Goal: Task Accomplishment & Management: Manage account settings

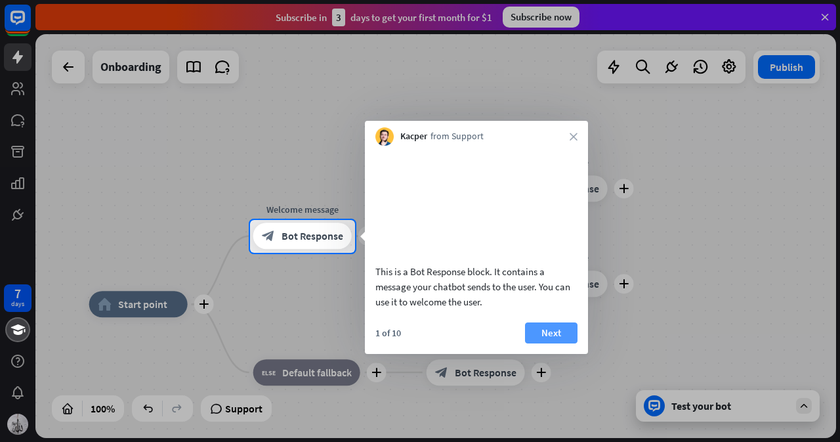
click at [558, 337] on button "Next" at bounding box center [551, 332] width 53 height 21
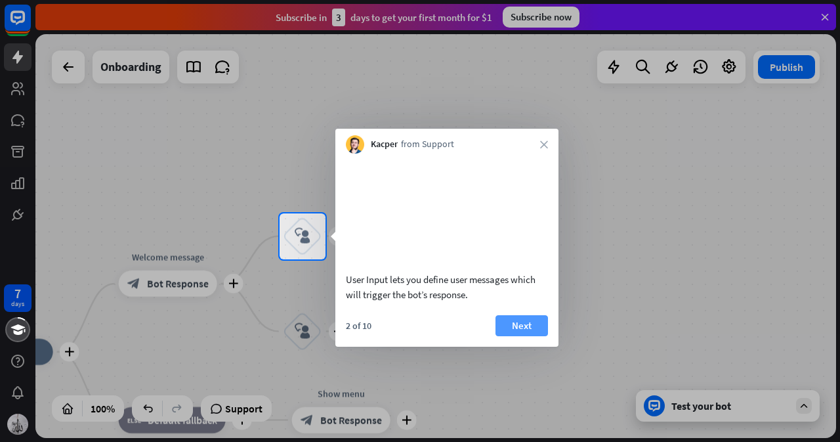
click at [533, 317] on button "Next" at bounding box center [522, 325] width 53 height 21
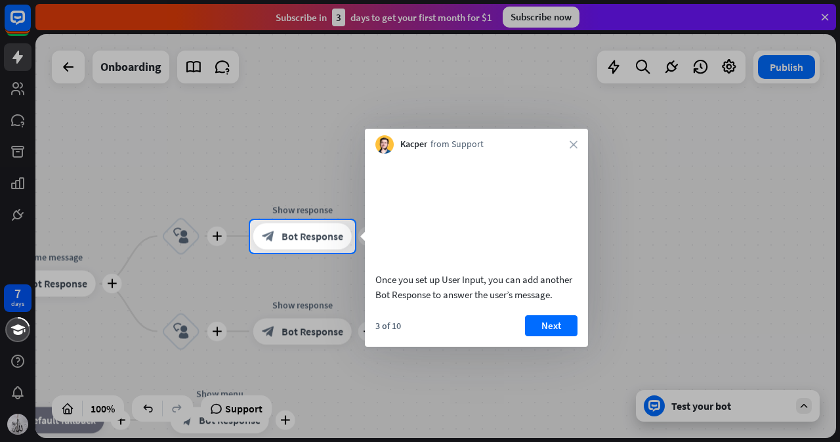
click at [533, 317] on button "Next" at bounding box center [551, 325] width 53 height 21
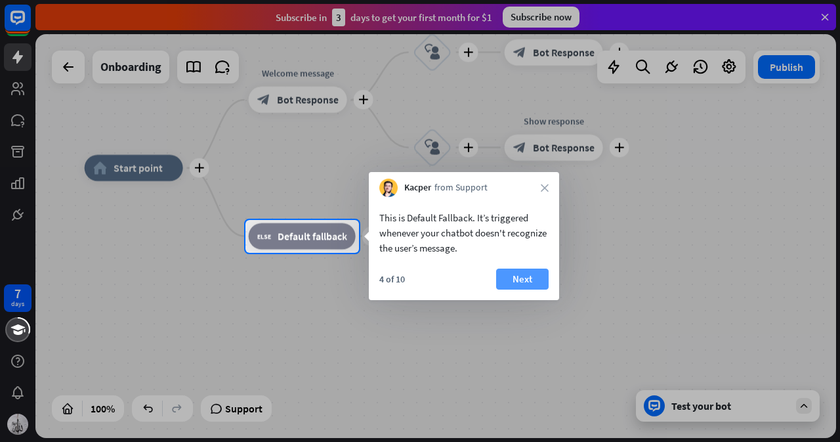
click at [538, 276] on button "Next" at bounding box center [522, 279] width 53 height 21
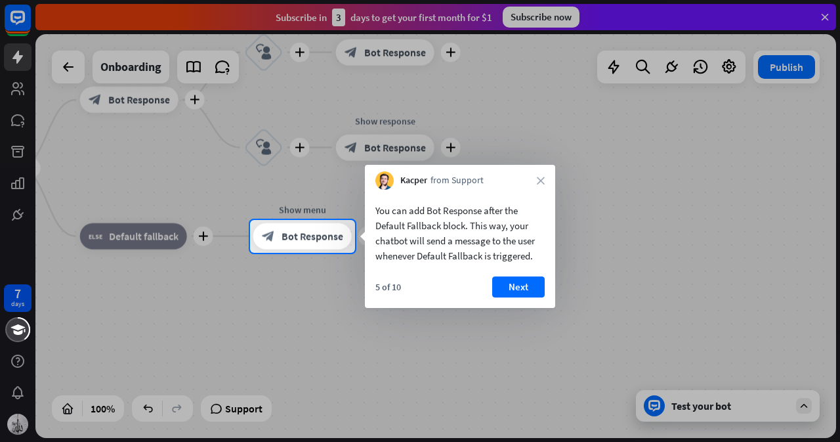
click at [538, 276] on button "Next" at bounding box center [518, 286] width 53 height 21
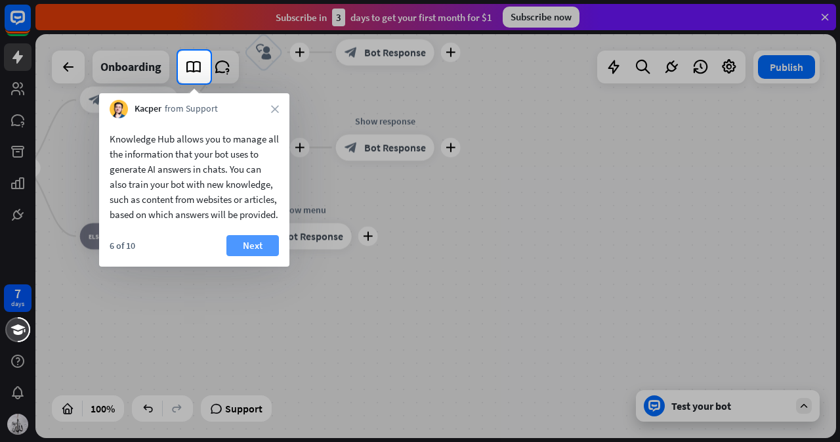
click at [256, 256] on button "Next" at bounding box center [252, 245] width 53 height 21
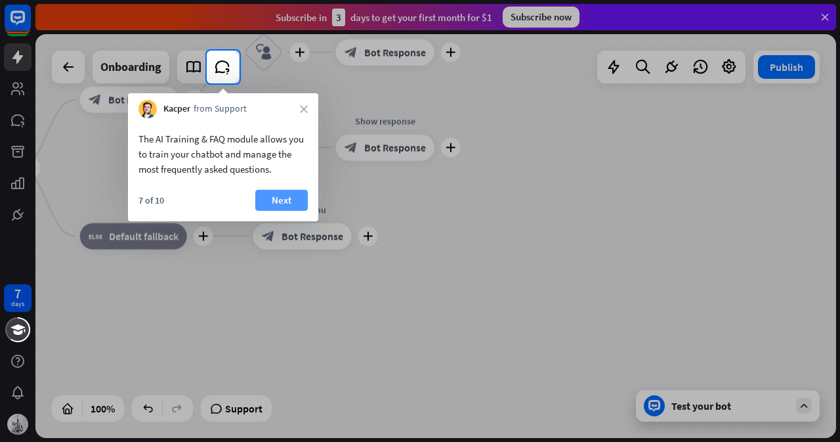
click at [268, 193] on button "Next" at bounding box center [281, 200] width 53 height 21
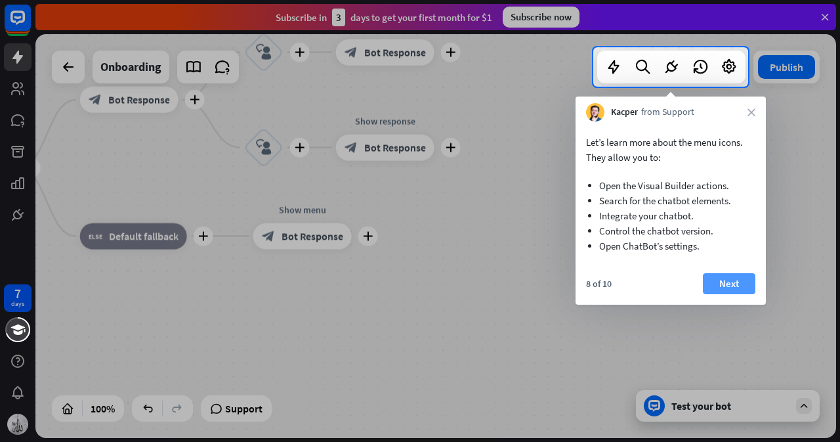
click at [723, 286] on button "Next" at bounding box center [729, 283] width 53 height 21
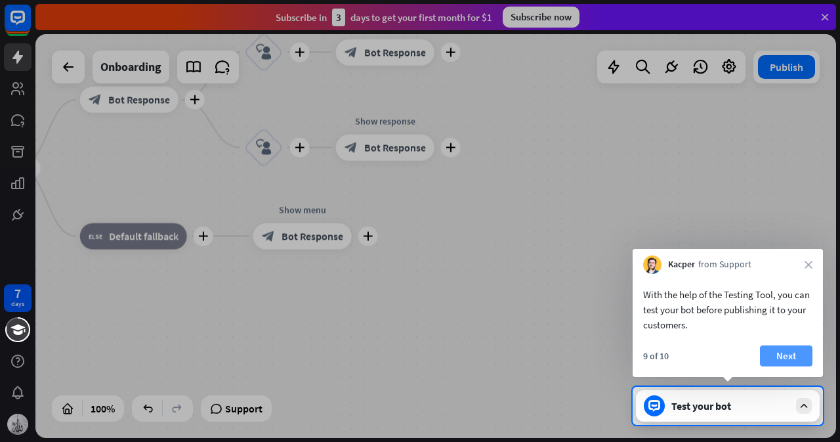
click at [794, 355] on button "Next" at bounding box center [786, 355] width 53 height 21
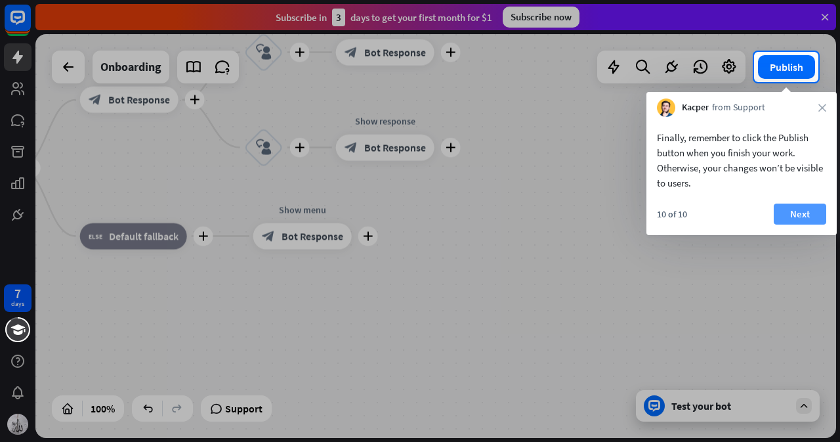
click at [815, 216] on button "Next" at bounding box center [800, 214] width 53 height 21
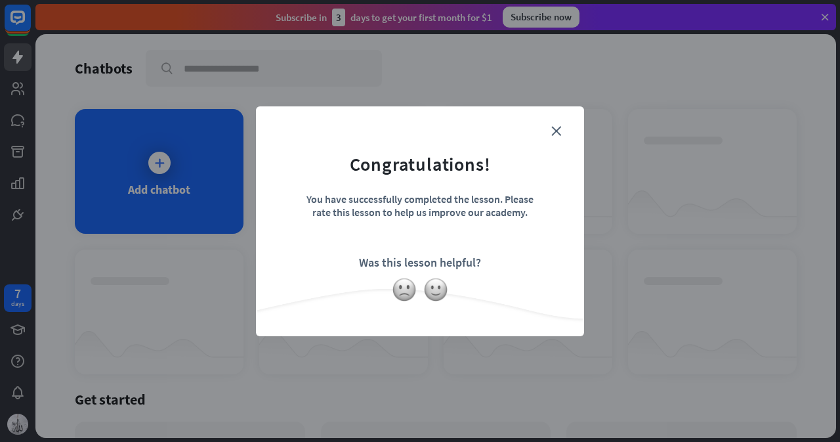
click at [441, 274] on form "Congratulations! You have successfully completed the lesson. Please rate this l…" at bounding box center [419, 201] width 295 height 157
click at [430, 295] on img at bounding box center [435, 289] width 25 height 25
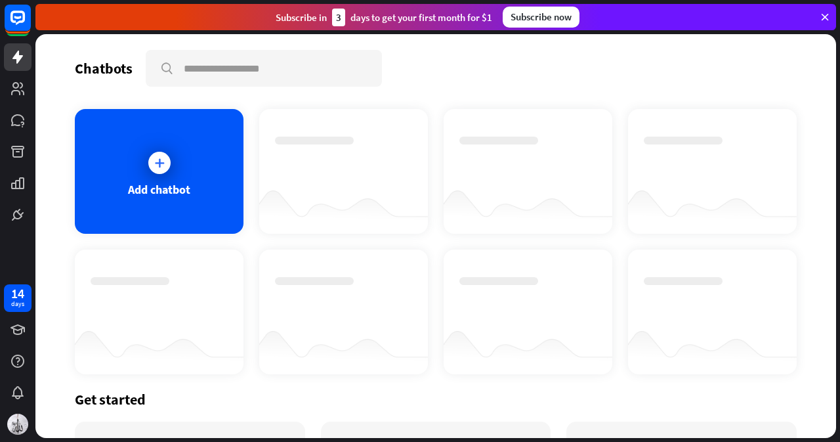
click at [150, 372] on div at bounding box center [159, 348] width 169 height 51
click at [150, 398] on div "Get started" at bounding box center [436, 399] width 722 height 18
click at [110, 395] on div "Get started" at bounding box center [436, 399] width 722 height 18
click at [121, 403] on div "Get started" at bounding box center [436, 399] width 722 height 18
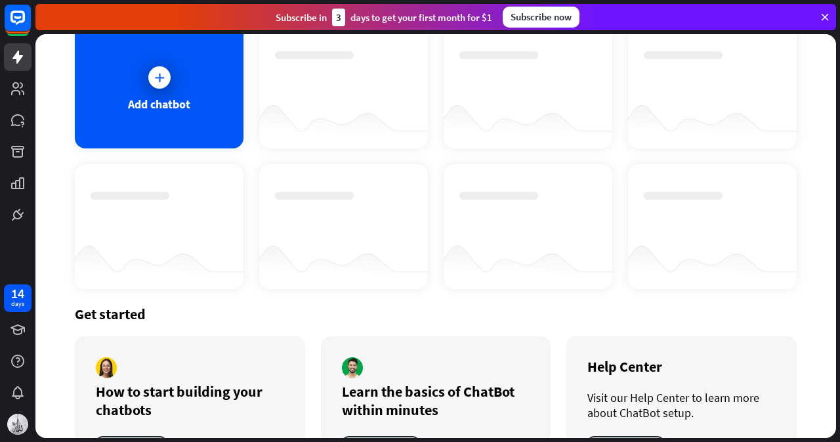
scroll to position [144, 0]
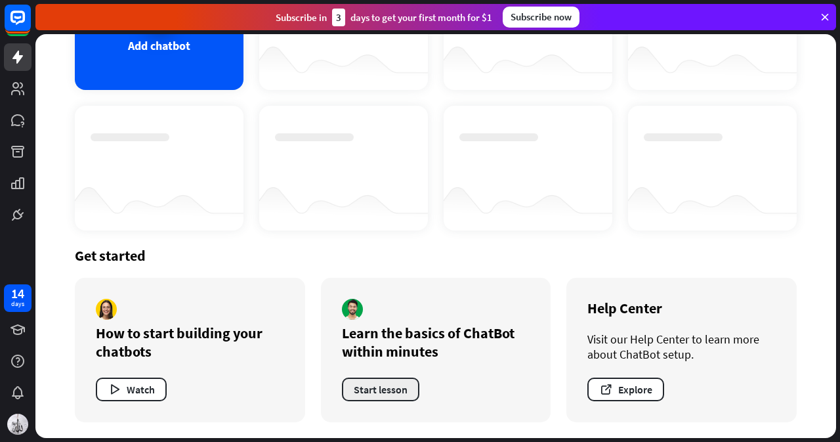
click at [389, 390] on button "Start lesson" at bounding box center [380, 389] width 77 height 24
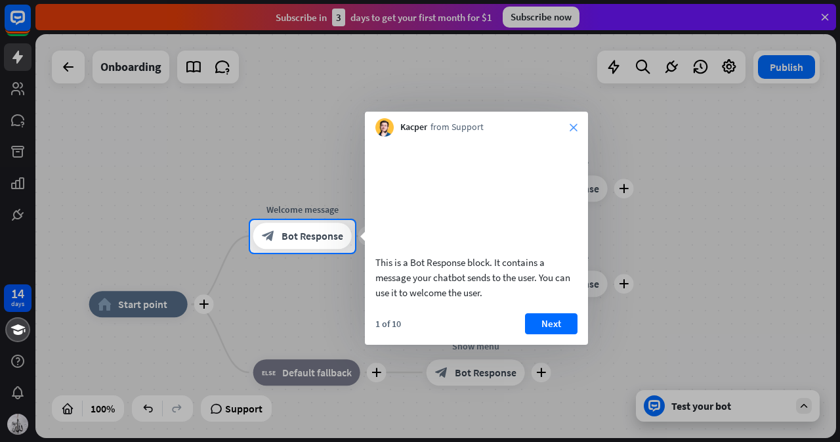
click at [576, 129] on icon "close" at bounding box center [574, 127] width 8 height 8
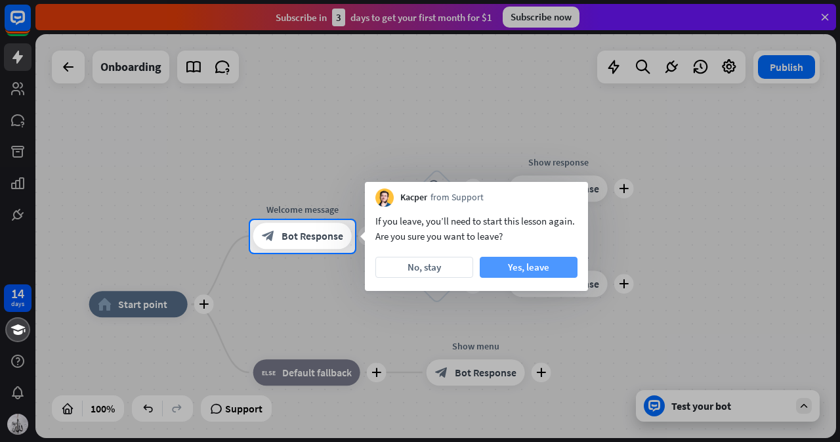
click at [494, 274] on button "Yes, leave" at bounding box center [529, 267] width 98 height 21
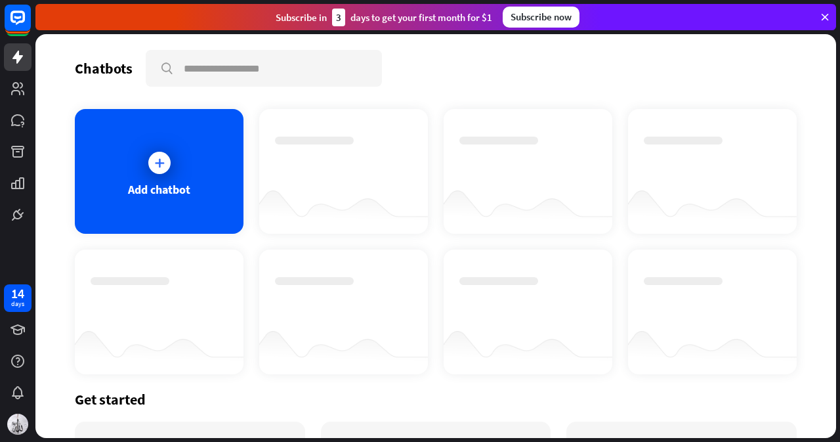
click at [109, 391] on div "Get started" at bounding box center [436, 399] width 722 height 18
click at [258, 44] on div "Chatbots search Add chatbot Get started How to start building your chatbots Wat…" at bounding box center [435, 236] width 801 height 404
click at [265, 62] on input "text" at bounding box center [264, 68] width 234 height 34
click at [13, 79] on link at bounding box center [18, 89] width 28 height 28
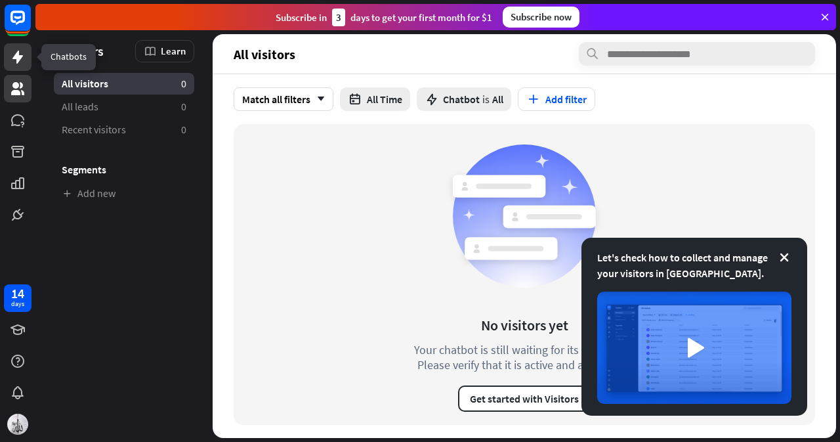
click at [20, 60] on icon at bounding box center [17, 57] width 11 height 13
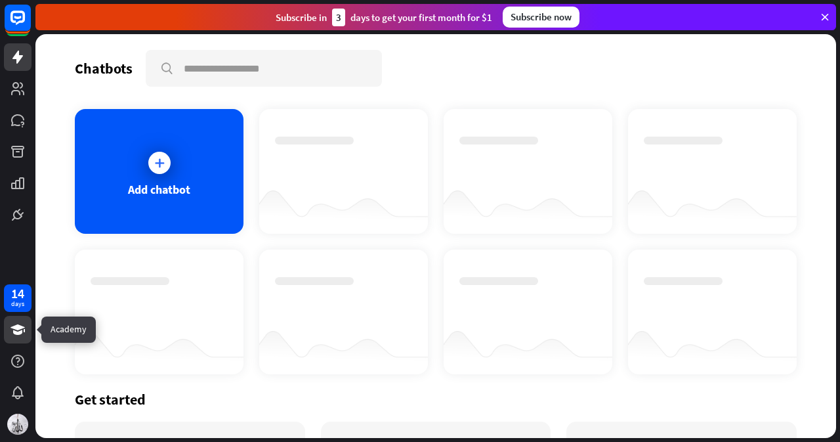
click at [22, 332] on icon at bounding box center [18, 329] width 14 height 11
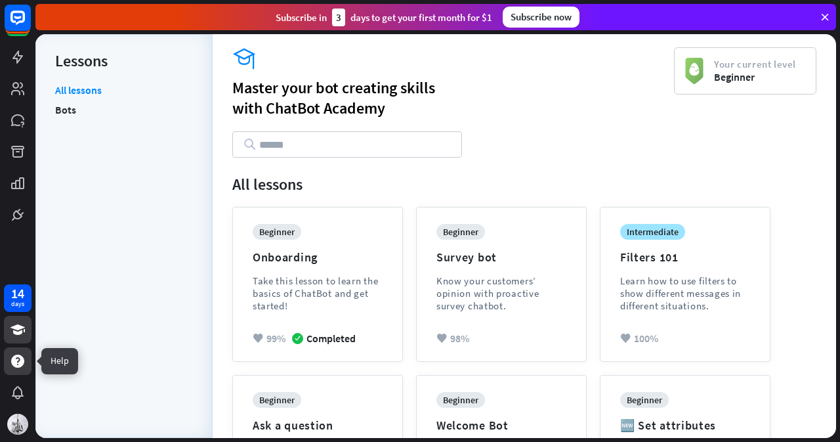
click at [24, 351] on div at bounding box center [18, 361] width 28 height 28
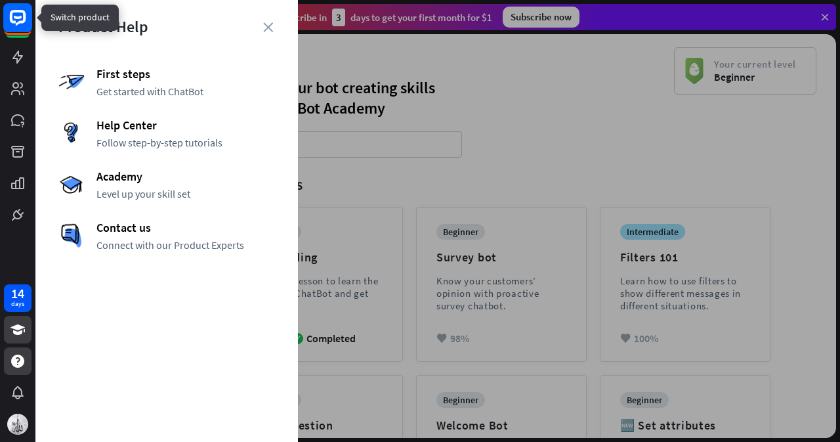
click at [24, 25] on rect at bounding box center [17, 17] width 29 height 29
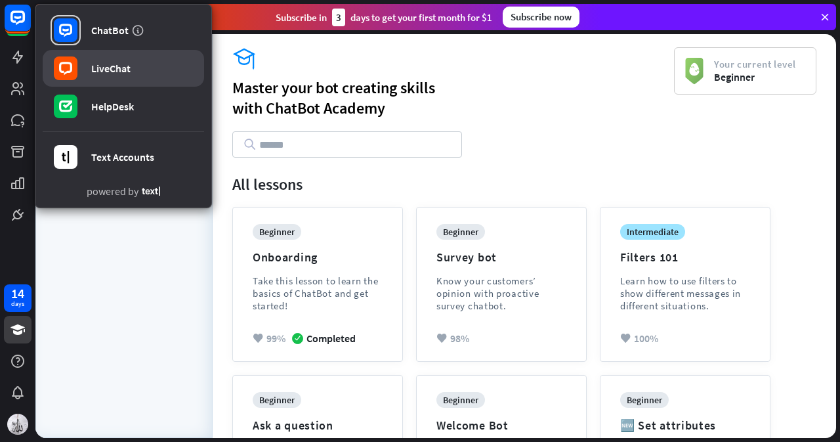
click at [70, 70] on rect at bounding box center [66, 68] width 24 height 24
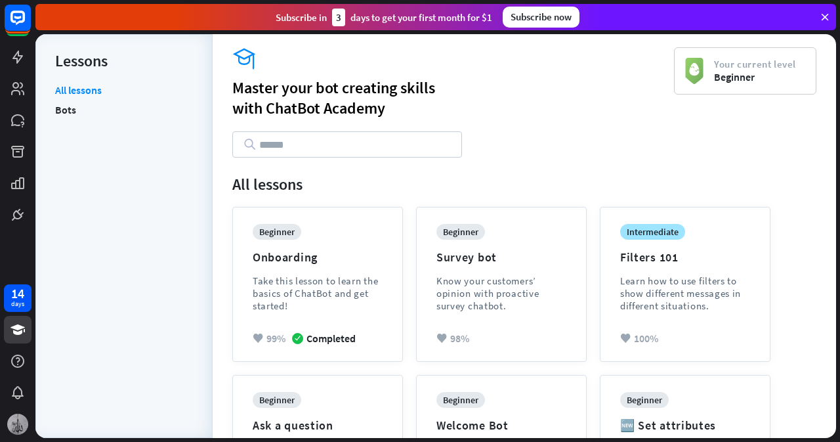
click at [16, 418] on img at bounding box center [17, 424] width 21 height 21
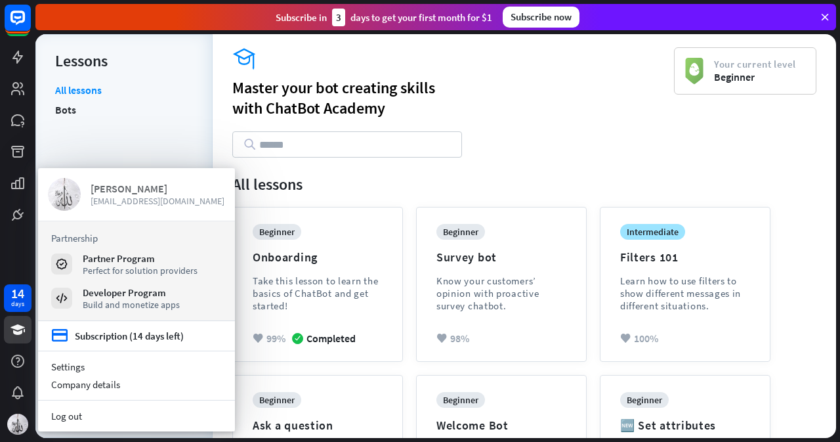
click at [138, 193] on div "[PERSON_NAME]" at bounding box center [158, 188] width 135 height 13
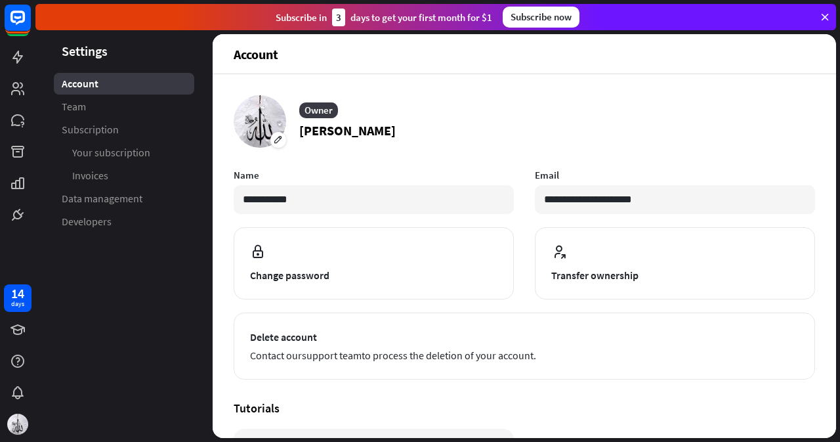
scroll to position [140, 0]
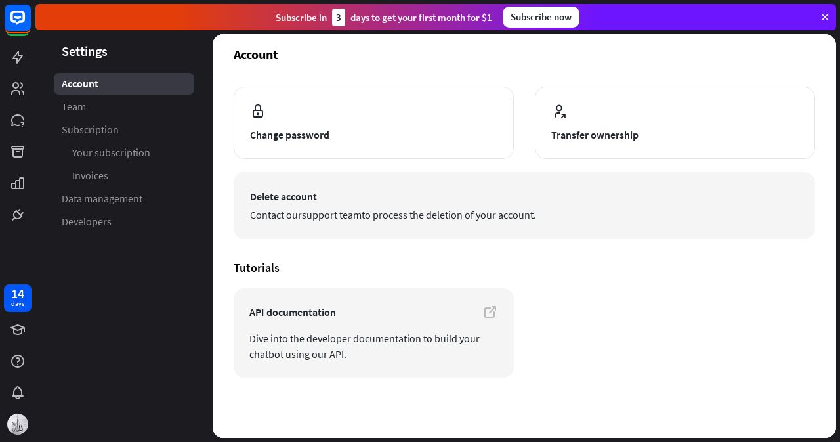
click at [476, 228] on button "Delete account Contact our support team to process the deletion of your account." at bounding box center [525, 205] width 582 height 67
click at [465, 219] on span "Contact our support team to process the deletion of your account." at bounding box center [524, 215] width 549 height 16
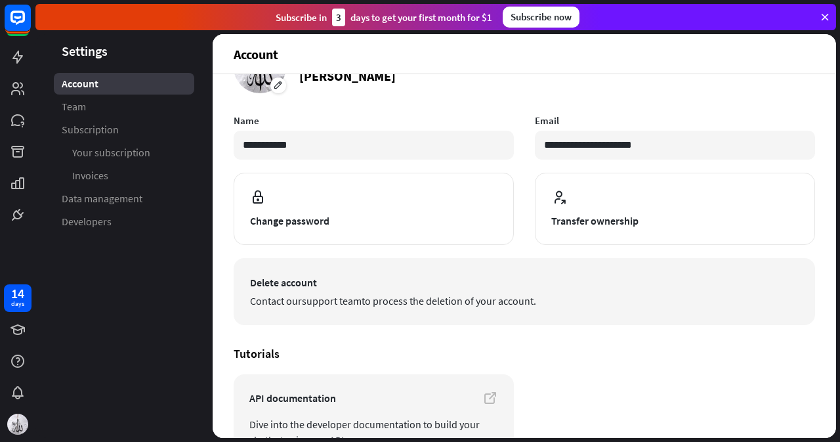
scroll to position [0, 0]
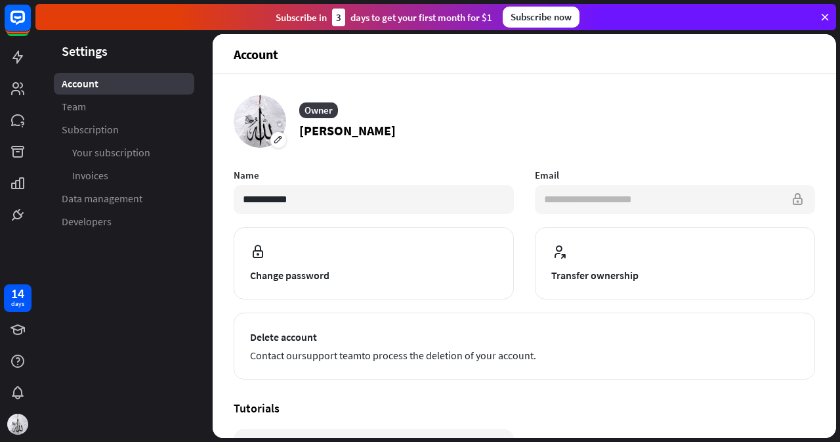
click at [790, 200] on input "**********" at bounding box center [675, 199] width 280 height 29
click at [328, 223] on article "**********" at bounding box center [525, 274] width 582 height 211
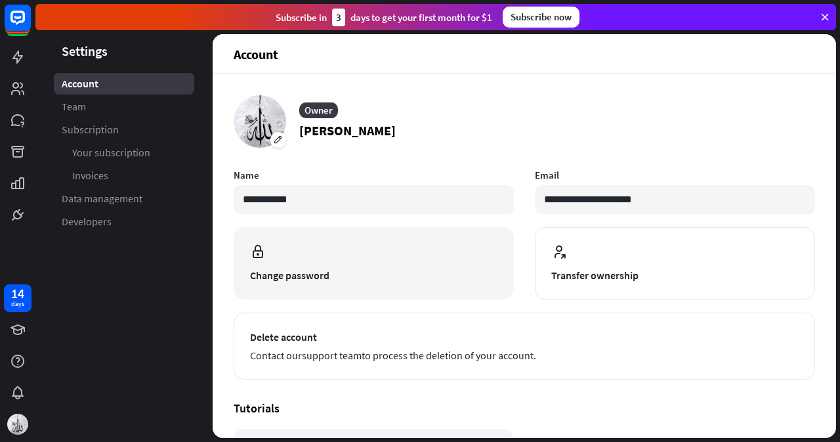
click at [341, 259] on span at bounding box center [374, 253] width 248 height 18
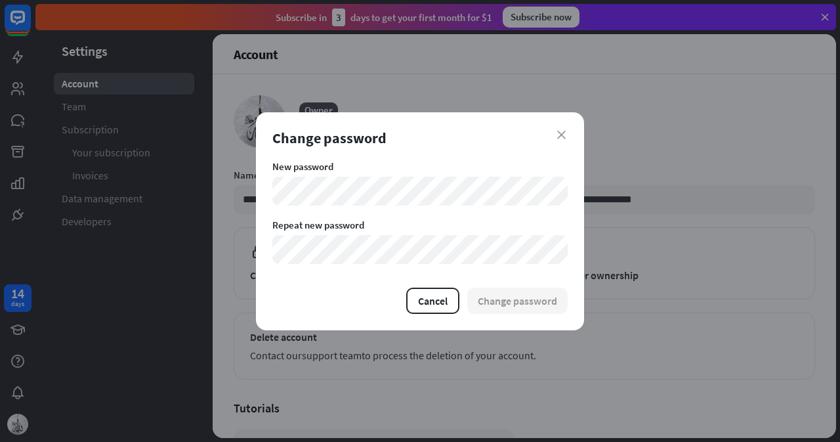
click at [546, 137] on div "Change password" at bounding box center [419, 138] width 295 height 18
click at [554, 137] on div "Change password" at bounding box center [419, 138] width 295 height 18
click at [569, 130] on div "close Change password New password Repeat new password Cancel Change password" at bounding box center [420, 221] width 328 height 218
click at [14, 420] on div "close Change password New password Repeat new password Cancel Change password" at bounding box center [420, 221] width 840 height 442
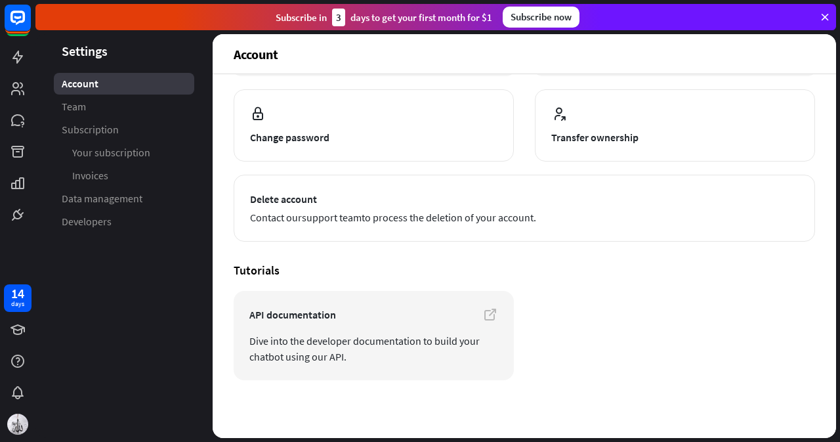
scroll to position [140, 0]
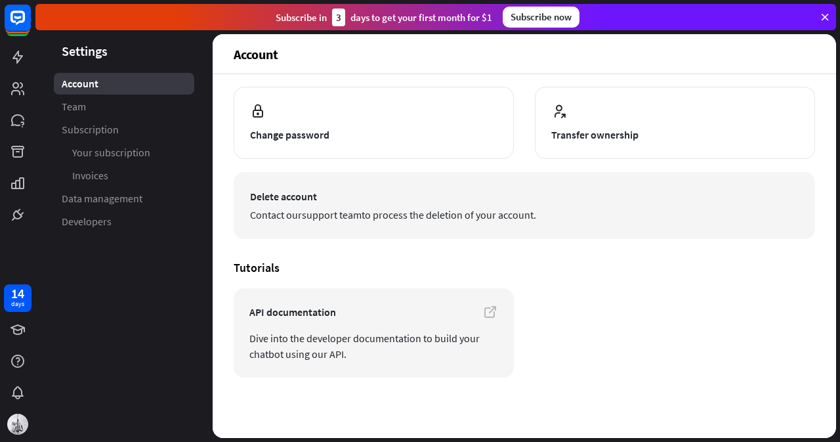
click at [296, 219] on span "Contact our support team to process the deletion of your account." at bounding box center [524, 215] width 549 height 16
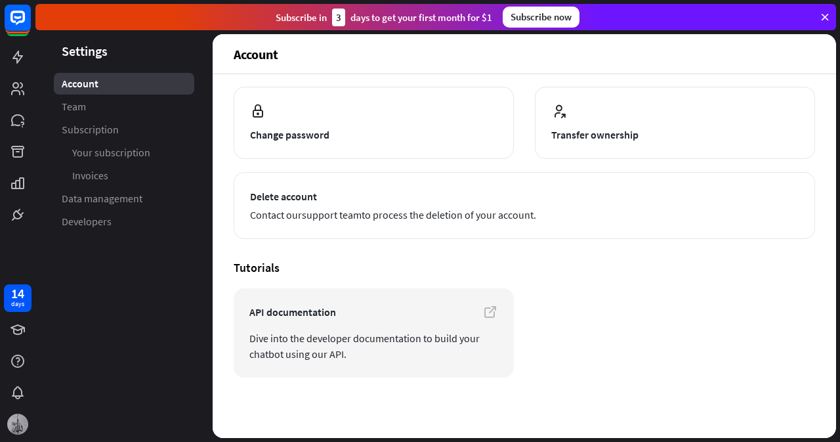
click at [13, 421] on img at bounding box center [17, 424] width 21 height 21
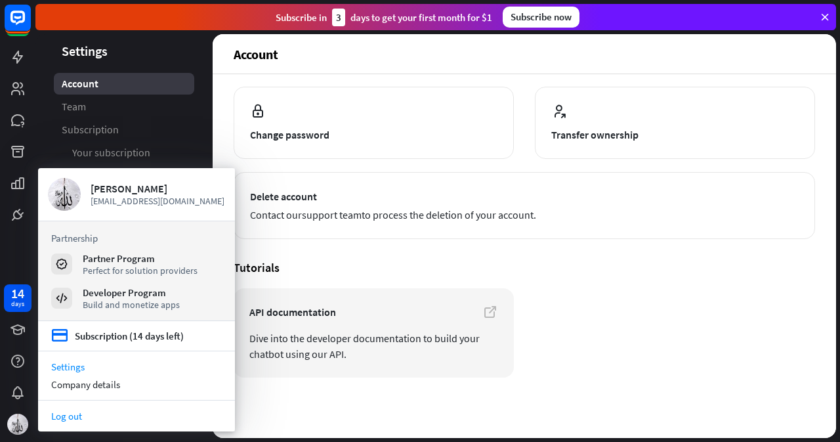
click at [61, 412] on link "Log out" at bounding box center [136, 416] width 197 height 18
